Goal: Task Accomplishment & Management: Manage account settings

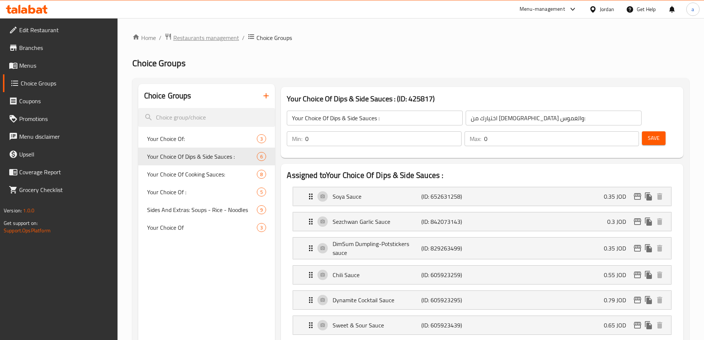
click at [203, 34] on span "Restaurants management" at bounding box center [206, 37] width 66 height 9
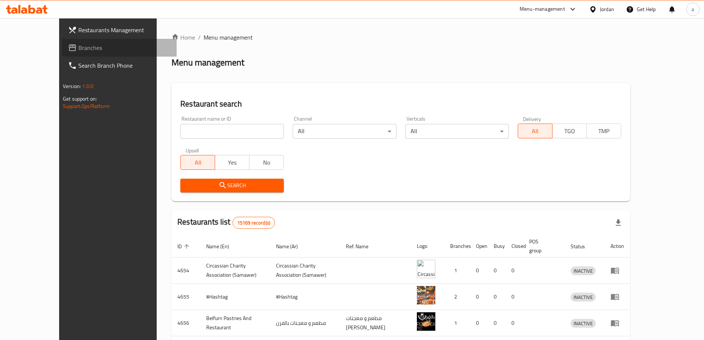
click at [78, 46] on span "Branches" at bounding box center [124, 47] width 92 height 9
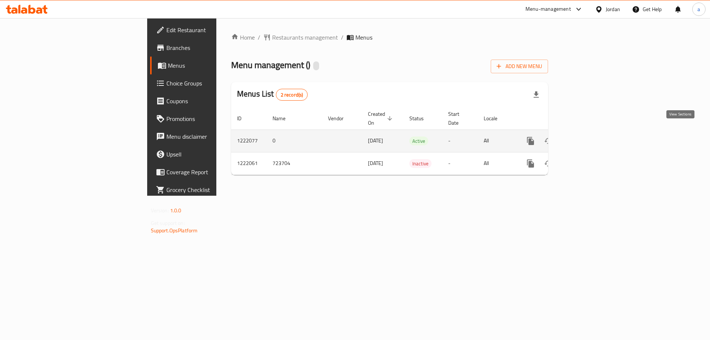
click at [588, 136] on icon "enhanced table" at bounding box center [583, 140] width 9 height 9
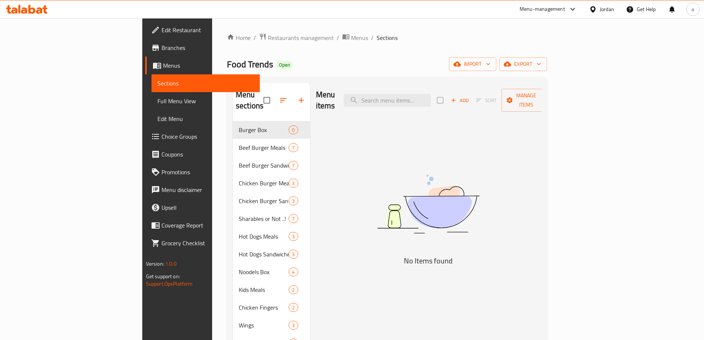
click at [162, 133] on span "Choice Groups" at bounding box center [208, 136] width 92 height 9
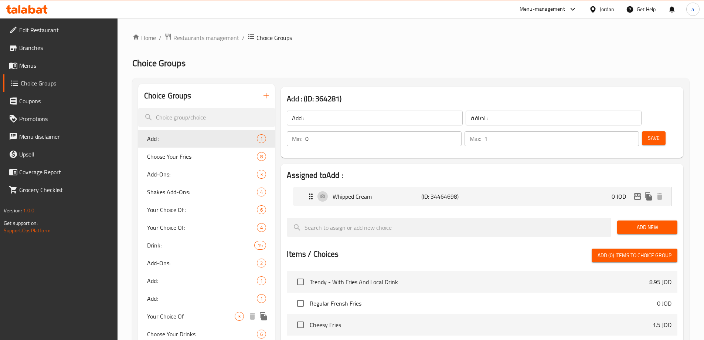
scroll to position [185, 0]
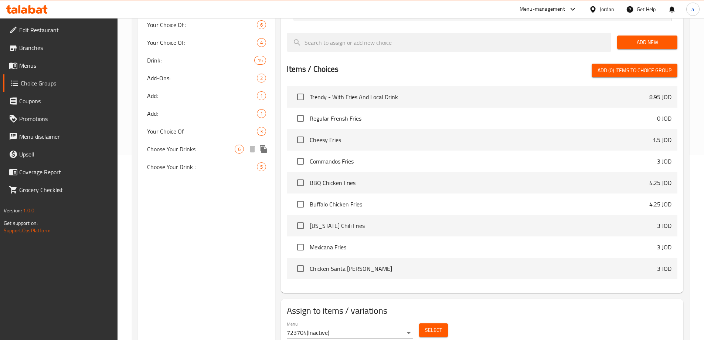
click at [177, 149] on span "Choose Your Drinks" at bounding box center [191, 149] width 88 height 9
type input "Choose Your Drinks"
type input "اختر مشروباتك"
type input "2"
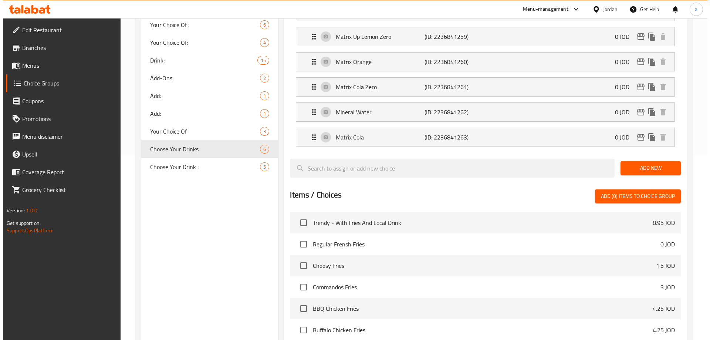
scroll to position [0, 0]
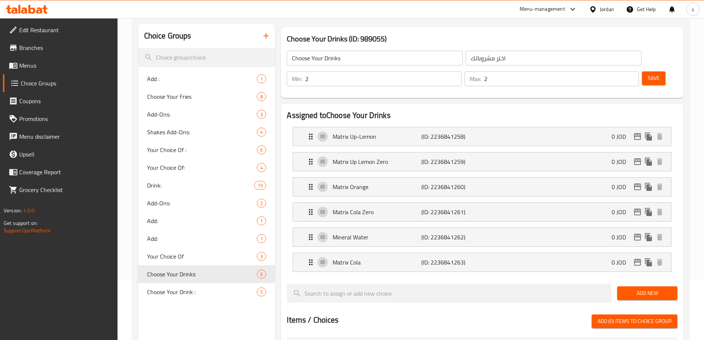
scroll to position [60, 0]
drag, startPoint x: 179, startPoint y: 256, endPoint x: 196, endPoint y: 250, distance: 18.7
click at [179, 256] on span "Your Choice Of" at bounding box center [191, 256] width 88 height 9
type input "Your Choice Of"
type input "اختيارك من"
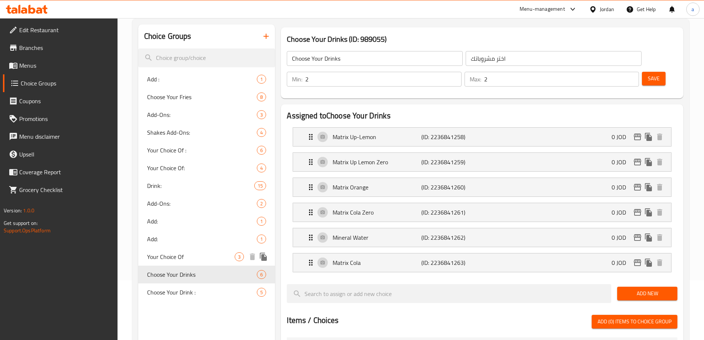
type input "1"
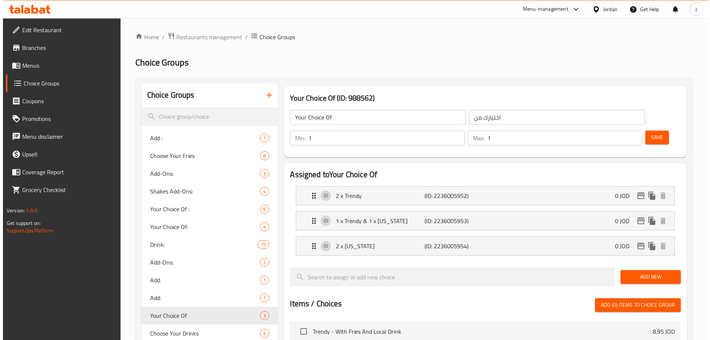
scroll to position [0, 0]
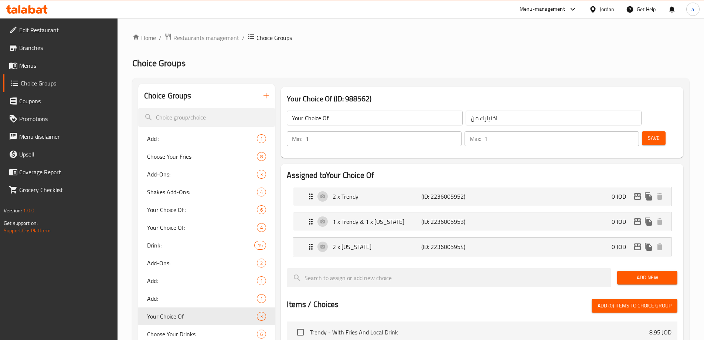
click at [447, 51] on div "Home / Restaurants management / Choice Groups Choice Groups Choice Groups Add :…" at bounding box center [410, 311] width 557 height 556
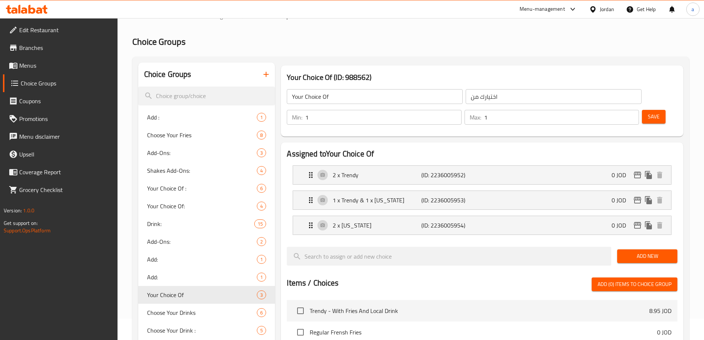
scroll to position [21, 0]
click at [476, 30] on div "Home / Restaurants management / Choice Groups Choice Groups Choice Groups Add :…" at bounding box center [410, 290] width 557 height 556
